Goal: Task Accomplishment & Management: Manage account settings

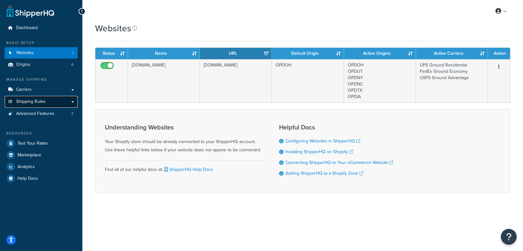
click at [20, 103] on span "Shipping Rules" at bounding box center [30, 101] width 29 height 5
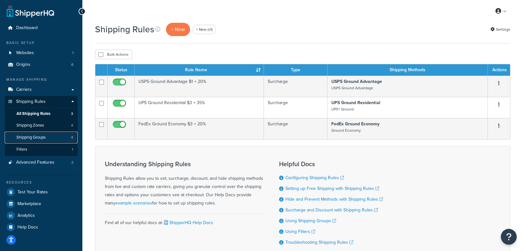
click at [52, 137] on link "Shipping Groups 4" at bounding box center [41, 138] width 73 height 12
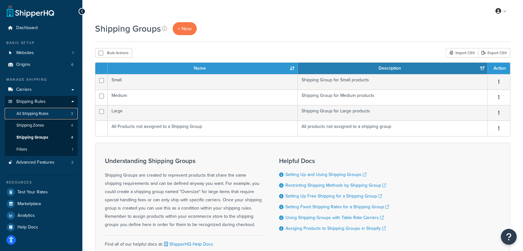
click at [48, 115] on span "All Shipping Rules" at bounding box center [32, 113] width 32 height 5
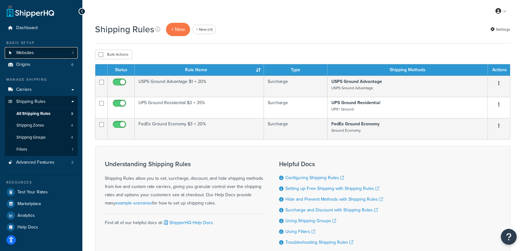
click at [58, 52] on link "Websites 1" at bounding box center [41, 53] width 73 height 12
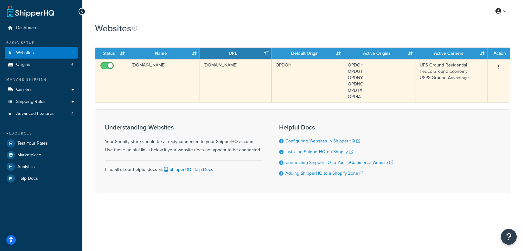
click at [179, 90] on td "[DOMAIN_NAME]" at bounding box center [164, 80] width 72 height 43
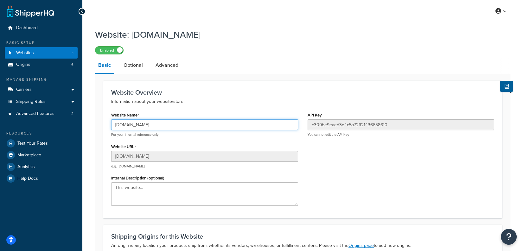
click at [205, 125] on input "[DOMAIN_NAME]" at bounding box center [204, 124] width 187 height 11
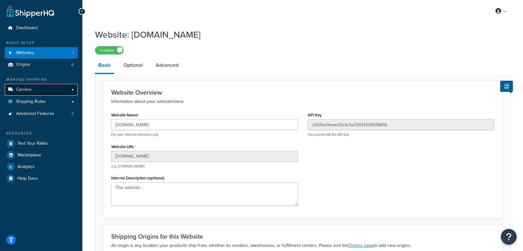
click at [52, 90] on link "Carriers" at bounding box center [41, 90] width 73 height 12
